Goal: Answer question/provide support

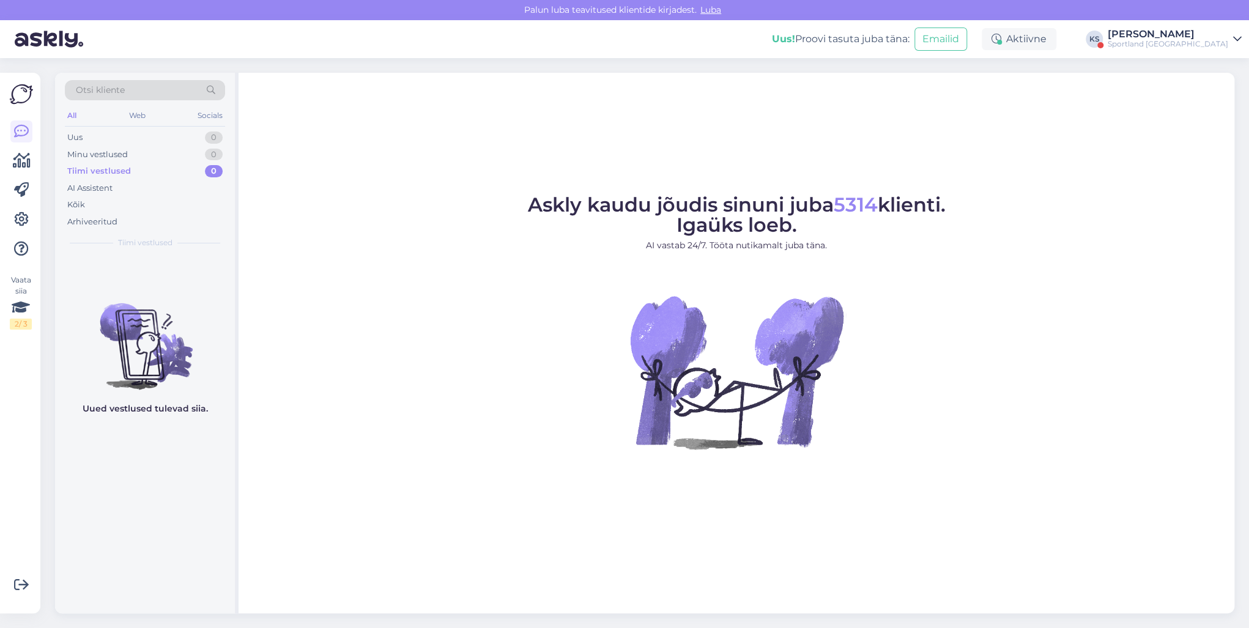
click at [1206, 39] on div "[PERSON_NAME]" at bounding box center [1168, 34] width 121 height 10
click at [1223, 91] on button "Ava" at bounding box center [1218, 94] width 27 height 19
click at [194, 171] on div "Tiimi vestlused 1" at bounding box center [145, 171] width 160 height 17
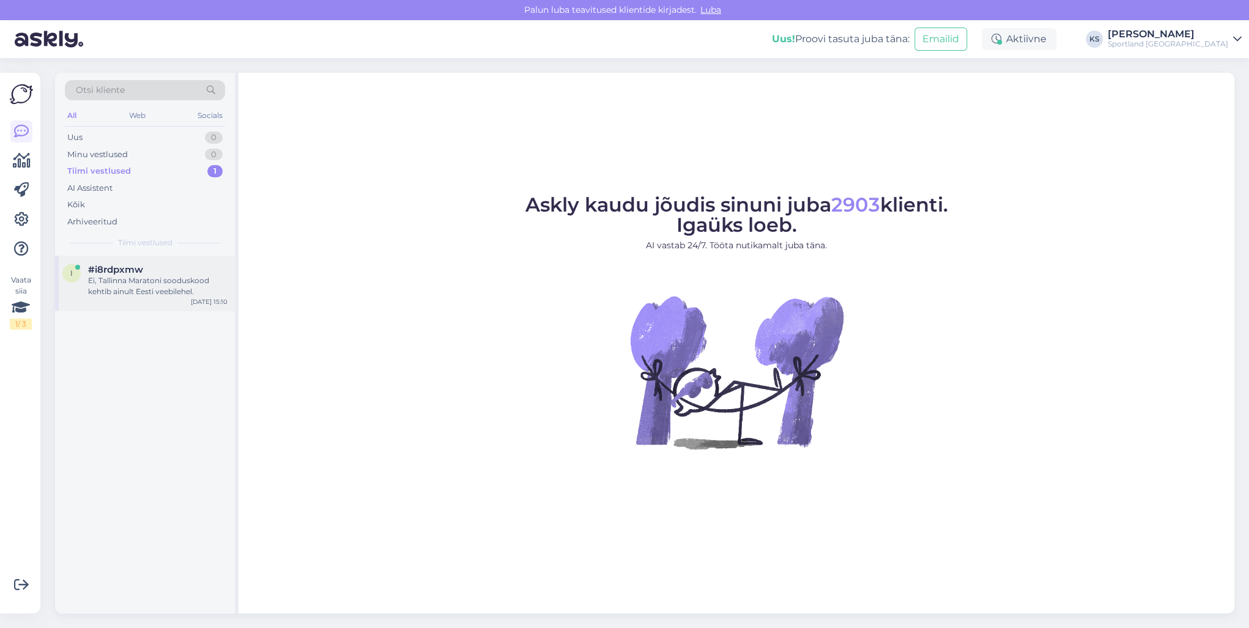
click at [173, 280] on div "Ei, Tallinna Maratoni sooduskood kehtib ainult Eesti veebilehel." at bounding box center [157, 286] width 139 height 22
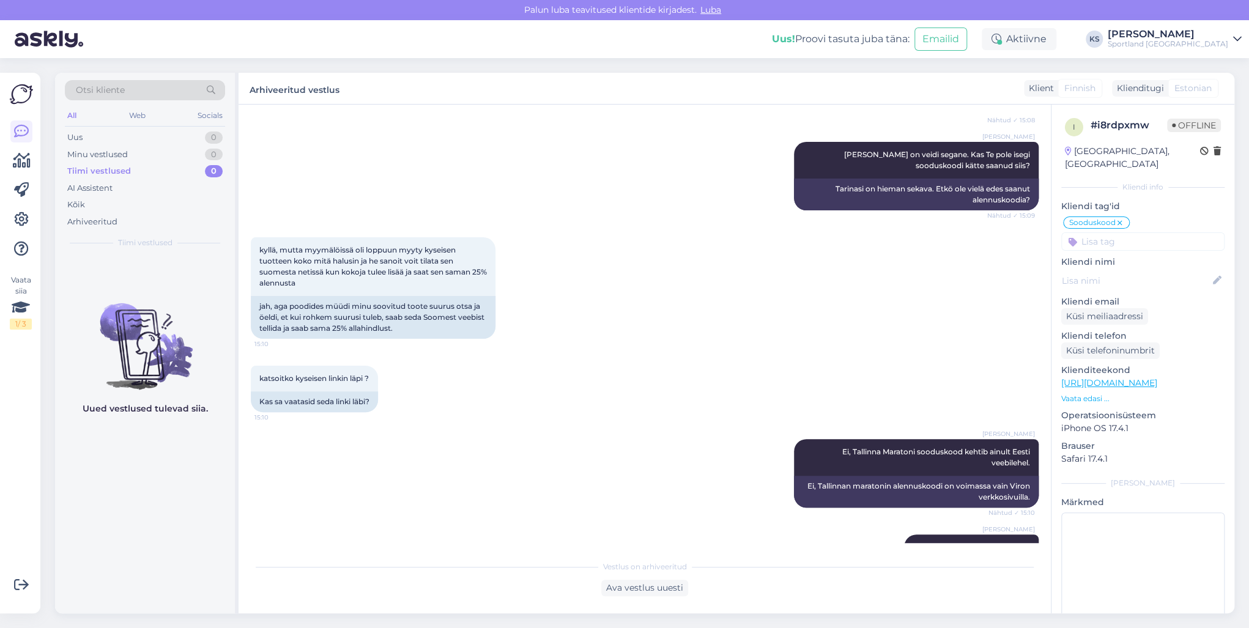
scroll to position [1199, 0]
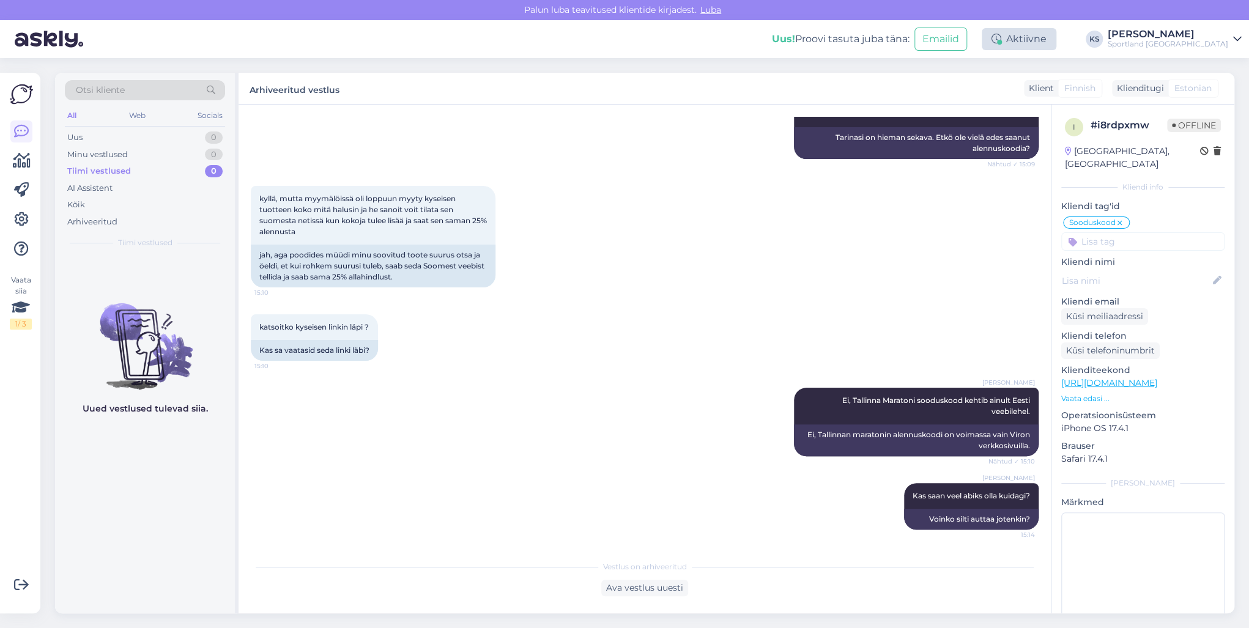
click at [1057, 36] on div "Aktiivne" at bounding box center [1019, 39] width 75 height 22
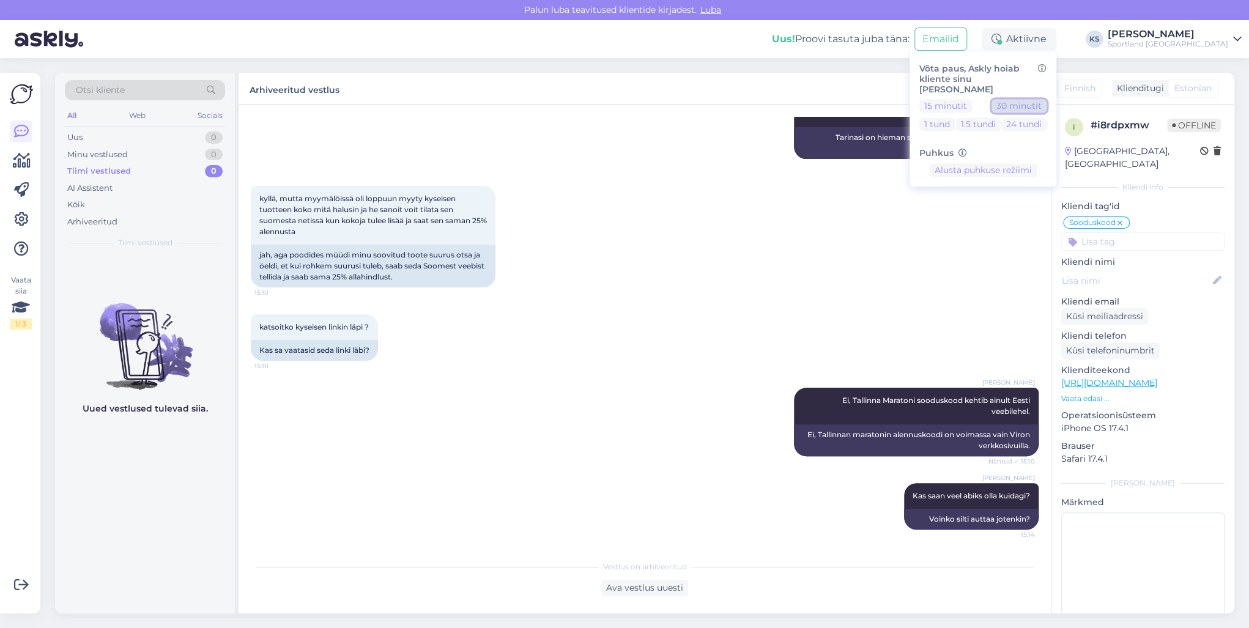
click at [1047, 100] on button "30 minutit" at bounding box center [1019, 106] width 55 height 13
click at [1210, 29] on div "[PERSON_NAME]" at bounding box center [1168, 34] width 121 height 10
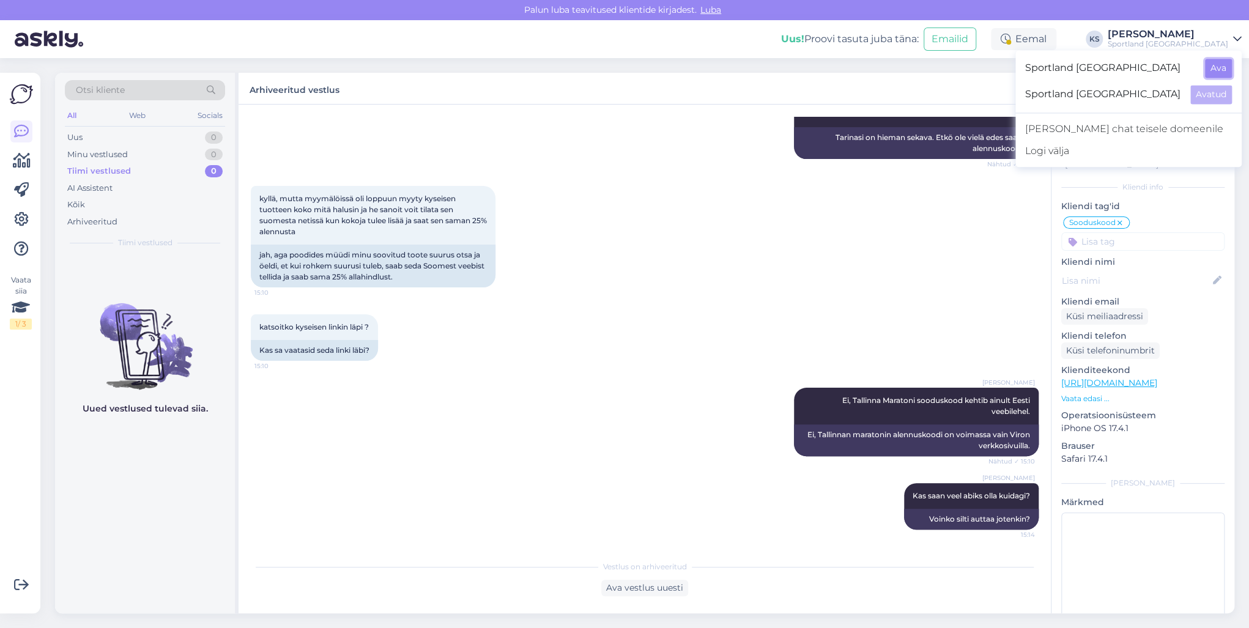
click at [1214, 64] on button "Ava" at bounding box center [1218, 68] width 27 height 19
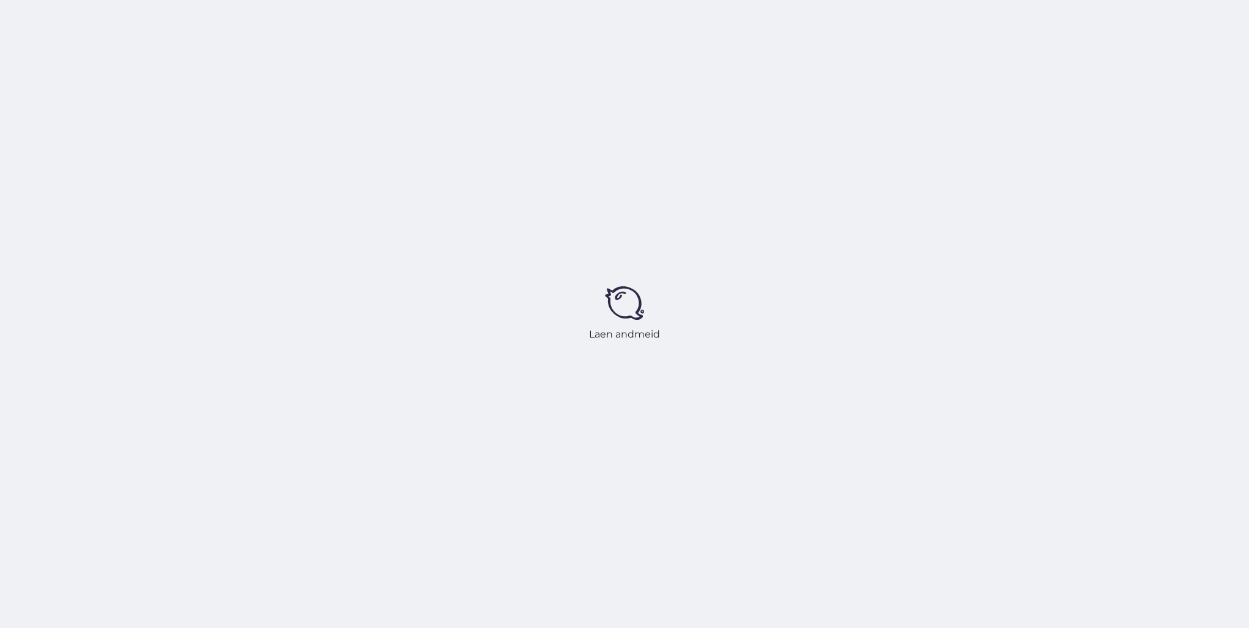
click at [1077, 42] on div "Laen andmeid" at bounding box center [624, 314] width 1249 height 628
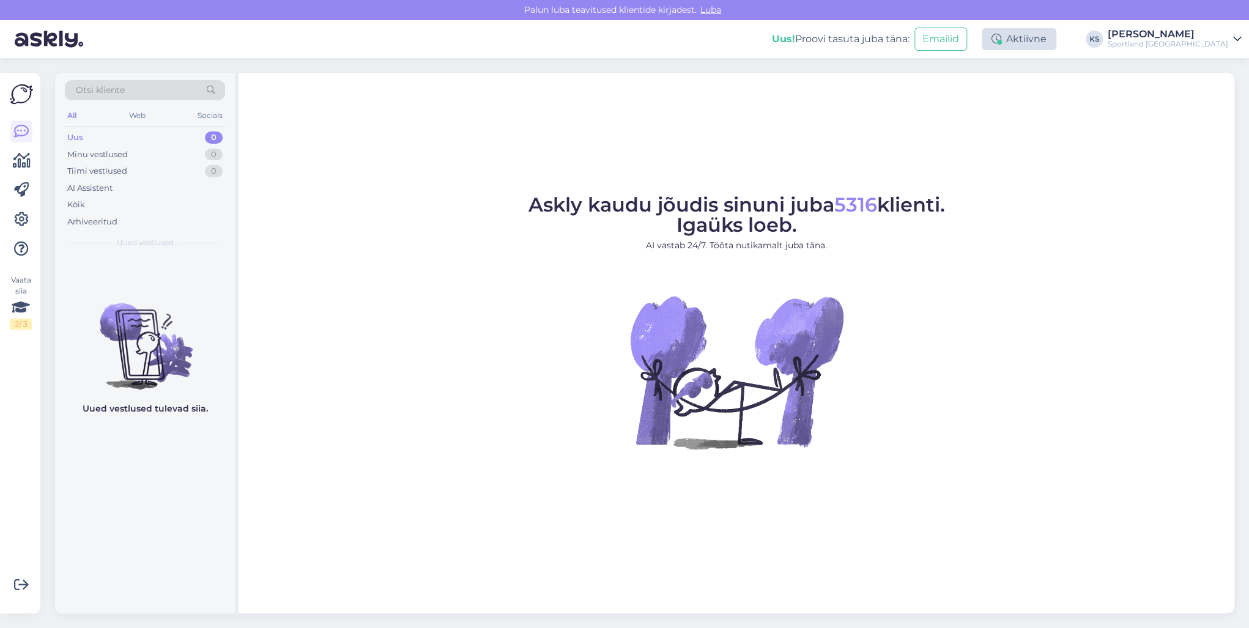
click at [1057, 40] on div "Aktiivne" at bounding box center [1019, 39] width 75 height 22
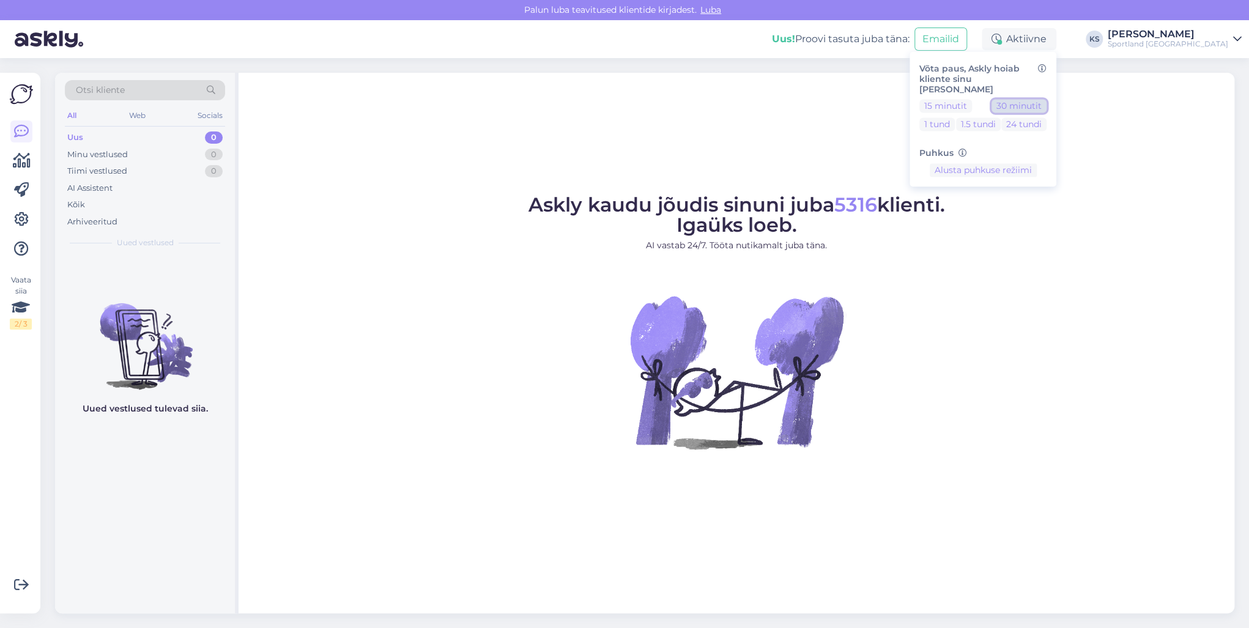
click at [1047, 100] on button "30 minutit" at bounding box center [1019, 106] width 55 height 13
click at [1191, 46] on div "Sportland [GEOGRAPHIC_DATA]" at bounding box center [1168, 44] width 121 height 10
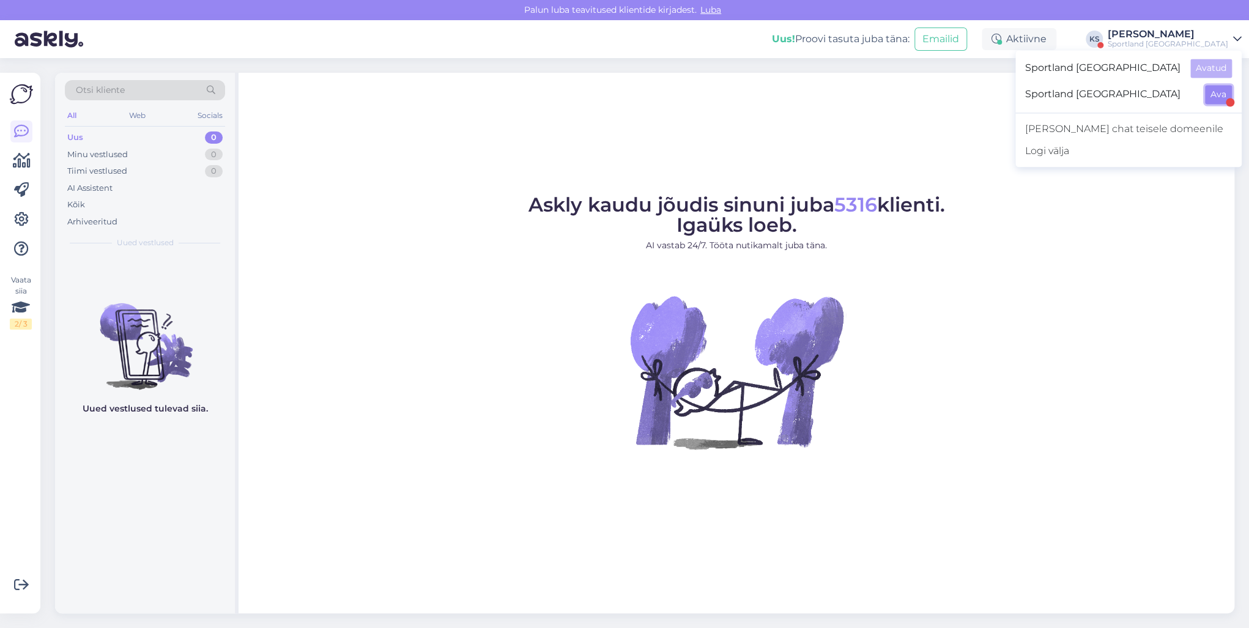
click at [1214, 95] on button "Ava" at bounding box center [1218, 94] width 27 height 19
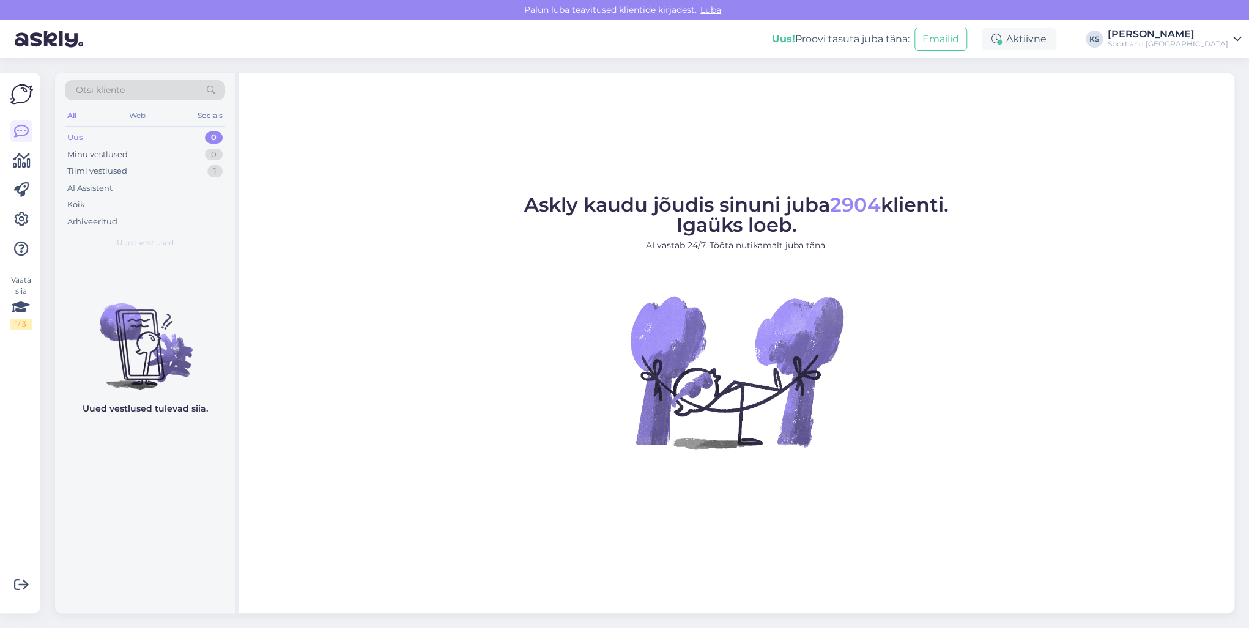
click at [1202, 42] on div "Sportland [GEOGRAPHIC_DATA]" at bounding box center [1168, 44] width 121 height 10
click at [1222, 61] on button "Ava" at bounding box center [1218, 68] width 27 height 19
